Goal: Transaction & Acquisition: Obtain resource

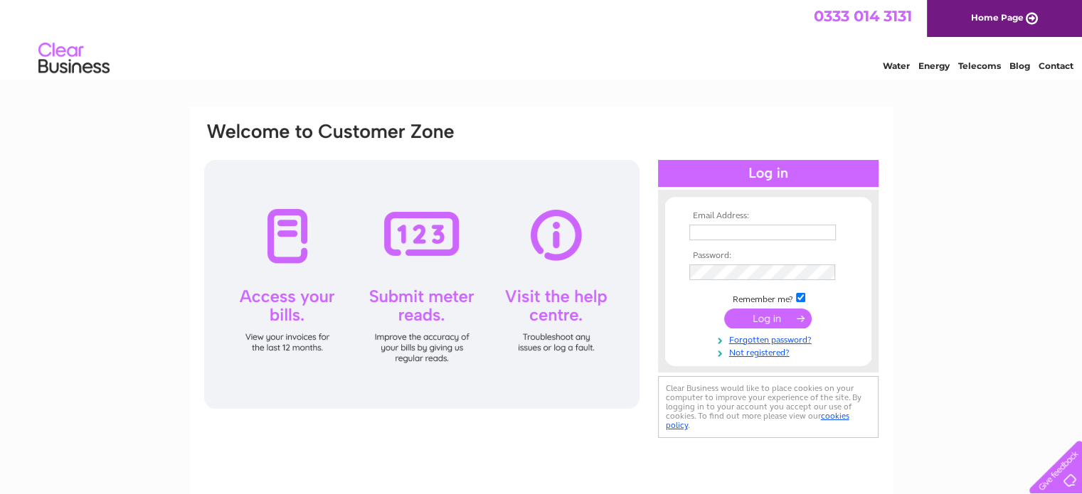
type input "[EMAIL_ADDRESS][DOMAIN_NAME]"
click at [774, 324] on input "submit" at bounding box center [767, 319] width 87 height 20
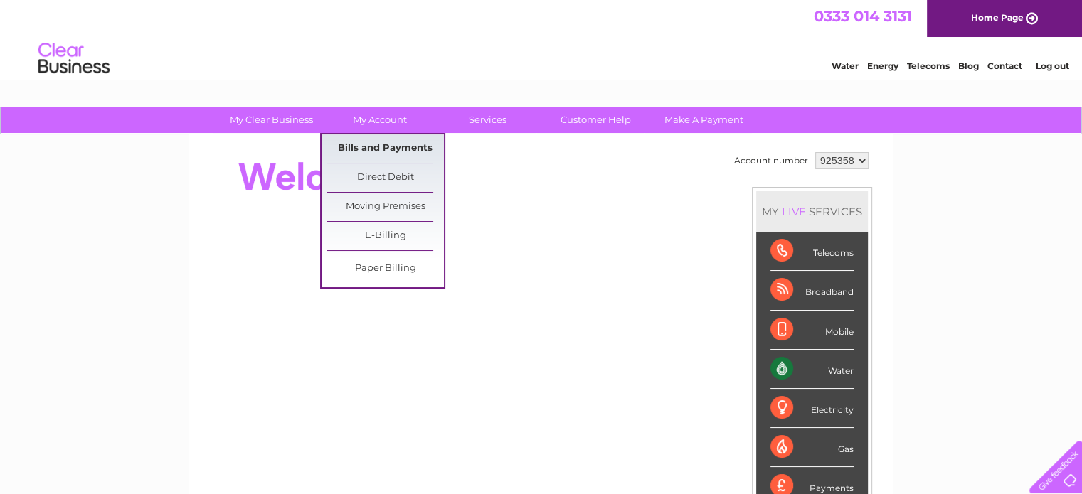
click at [395, 153] on link "Bills and Payments" at bounding box center [384, 148] width 117 height 28
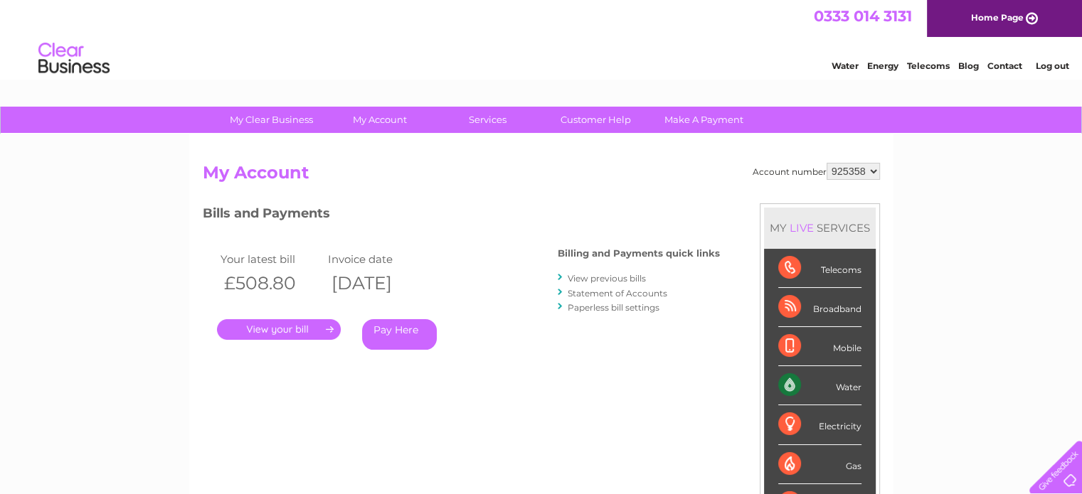
click at [600, 273] on link "View previous bills" at bounding box center [607, 278] width 78 height 11
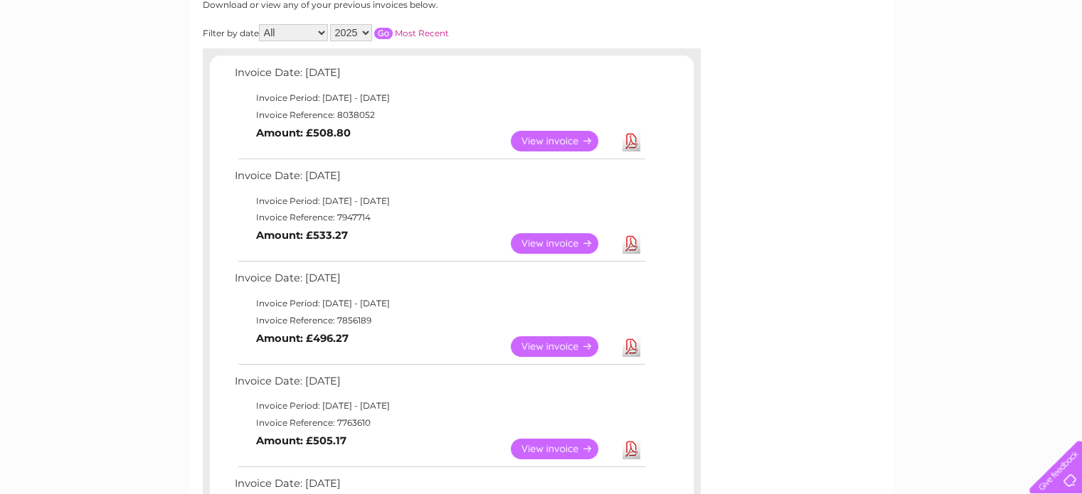
scroll to position [205, 0]
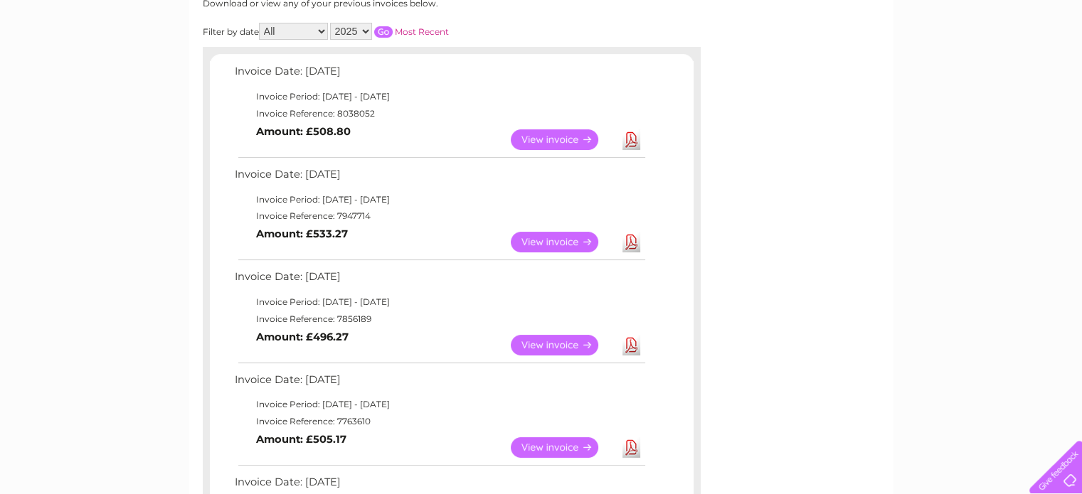
click at [629, 337] on link "Download" at bounding box center [631, 345] width 18 height 21
click at [629, 243] on link "Download" at bounding box center [631, 242] width 18 height 21
click at [629, 139] on link "Download" at bounding box center [631, 139] width 18 height 21
